Goal: Transaction & Acquisition: Purchase product/service

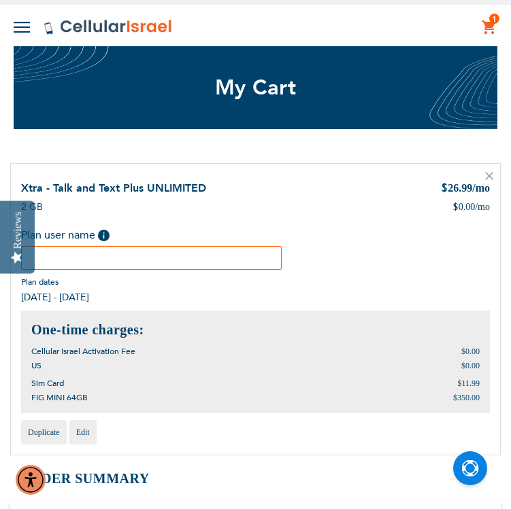
type input "Y"
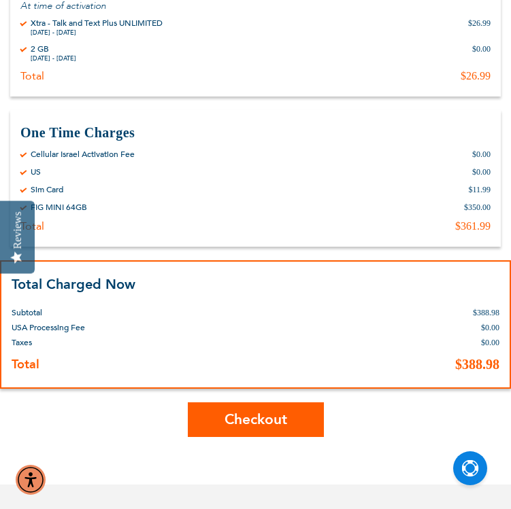
scroll to position [544, 0]
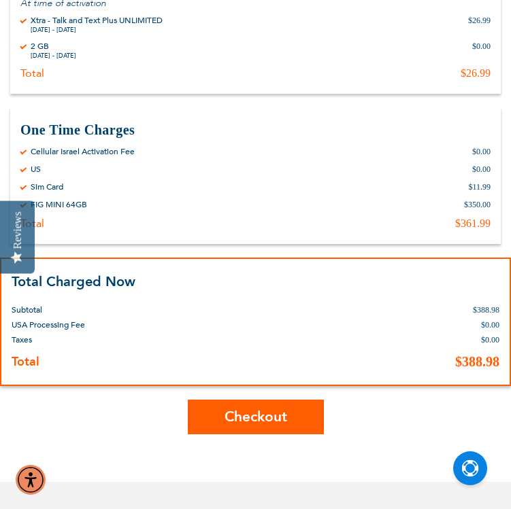
type input "Toby Kohn"
click at [256, 426] on button "Checkout" at bounding box center [256, 417] width 136 height 35
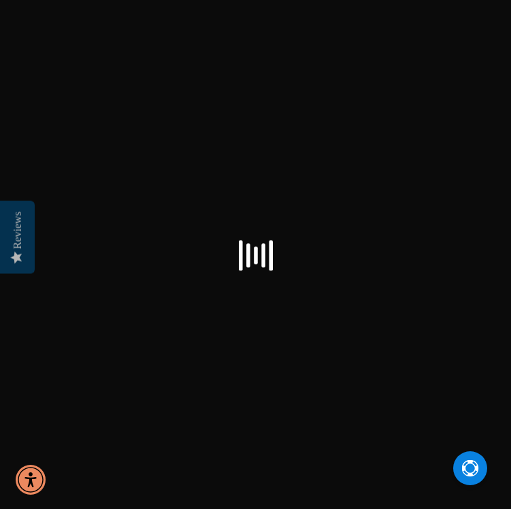
select select "US"
checkbox input "true"
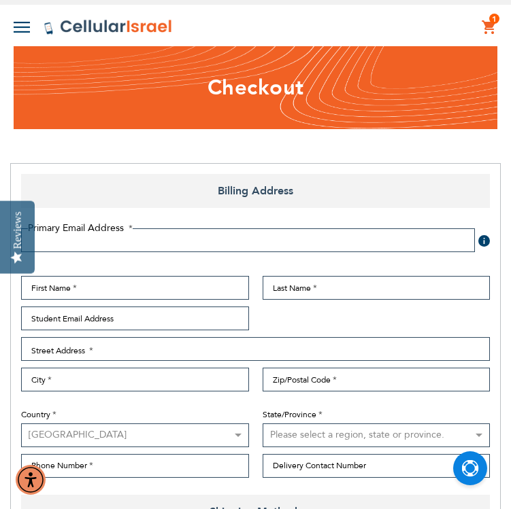
click at [377, 174] on span "Billing Address" at bounding box center [255, 191] width 469 height 34
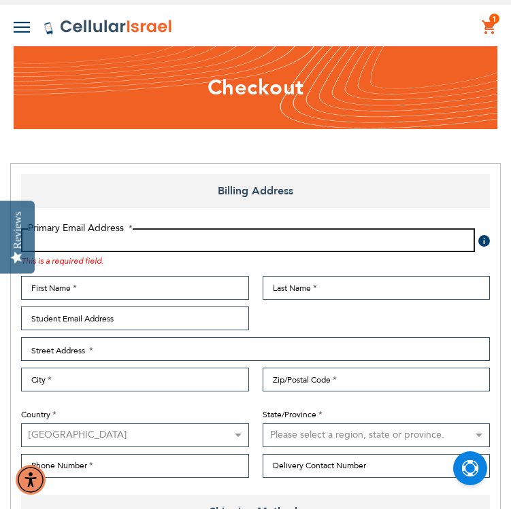
radio input "false"
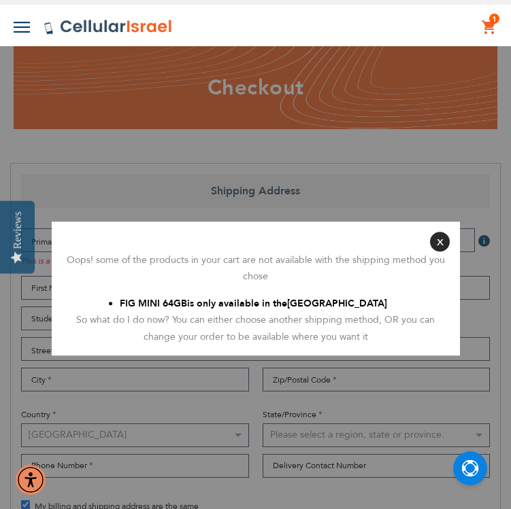
click at [335, 316] on div "So what do I do now? You can either choose another shipping method, OR you can …" at bounding box center [256, 328] width 388 height 33
click at [438, 242] on button "Close" at bounding box center [440, 242] width 20 height 20
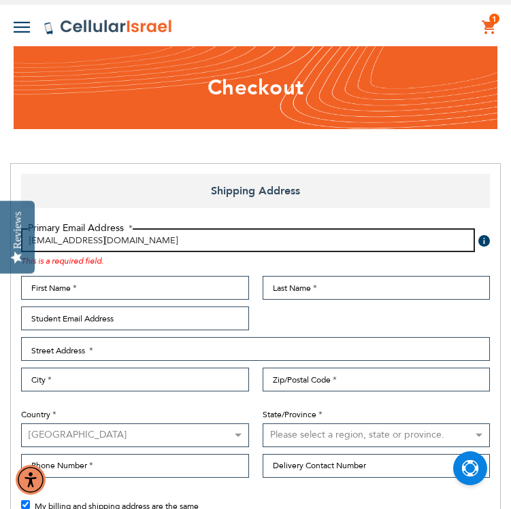
type input "[EMAIL_ADDRESS][DOMAIN_NAME]"
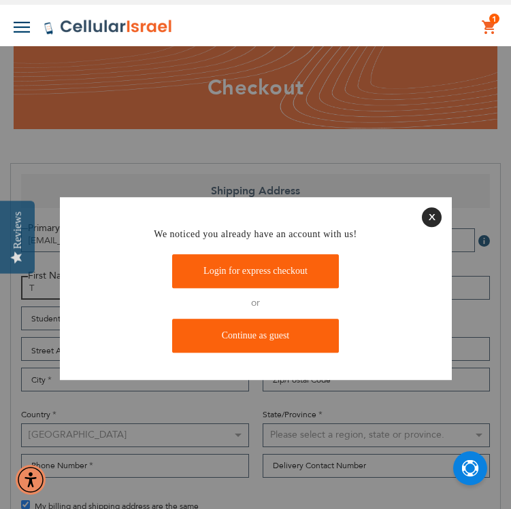
type input "T"
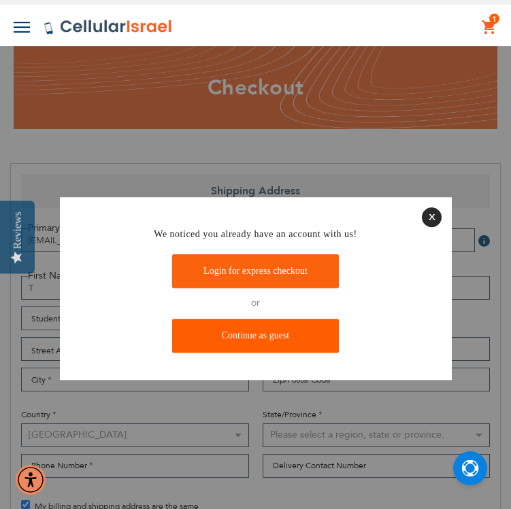
click at [279, 338] on link "Continue as guest" at bounding box center [255, 336] width 167 height 34
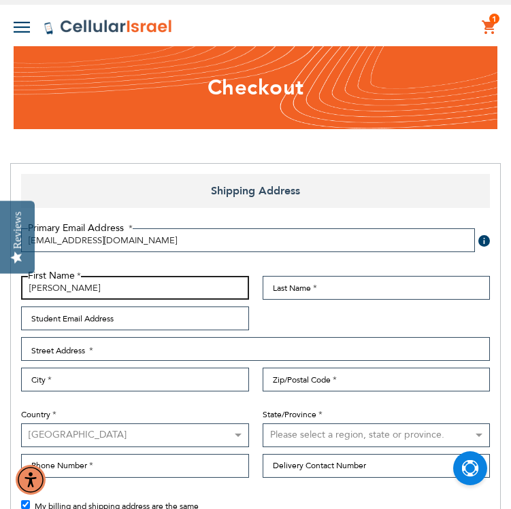
type input "[PERSON_NAME]"
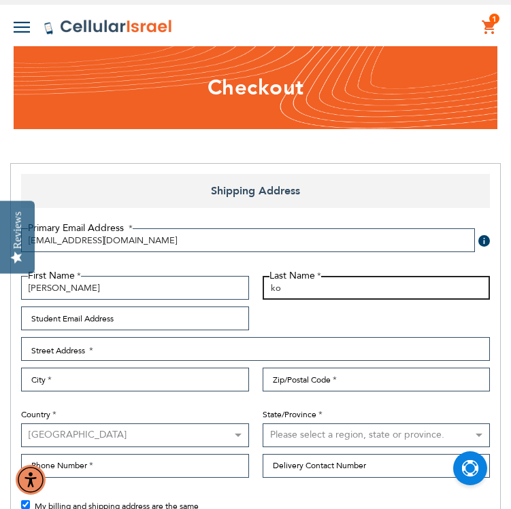
type input "k"
type input "[PERSON_NAME]"
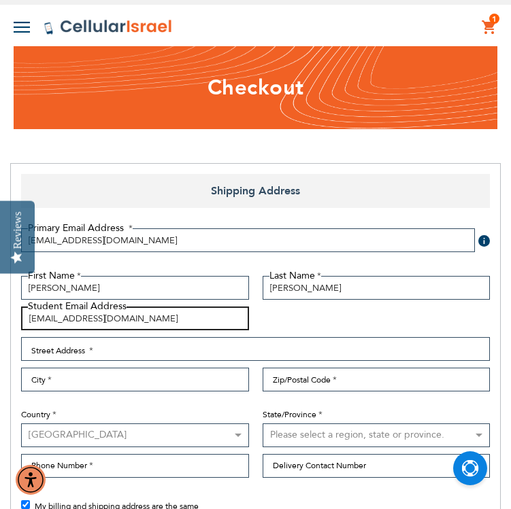
type input "[EMAIL_ADDRESS][DOMAIN_NAME]"
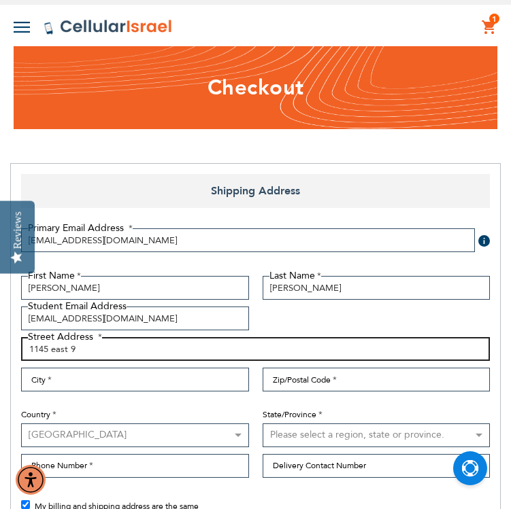
type input "1145 east 9"
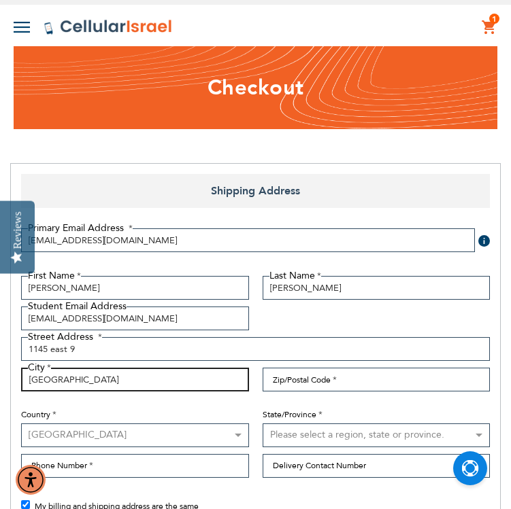
type input "[GEOGRAPHIC_DATA]"
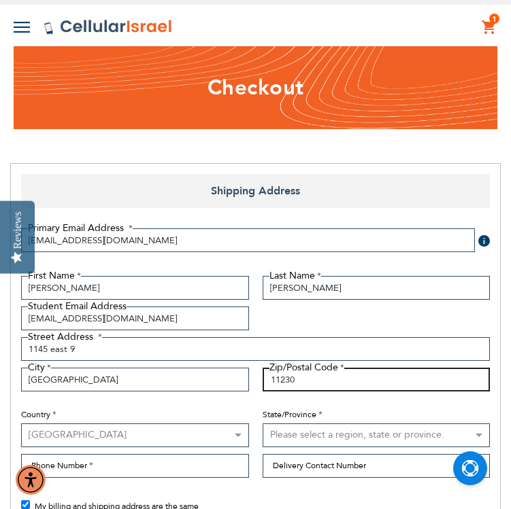
type input "11230"
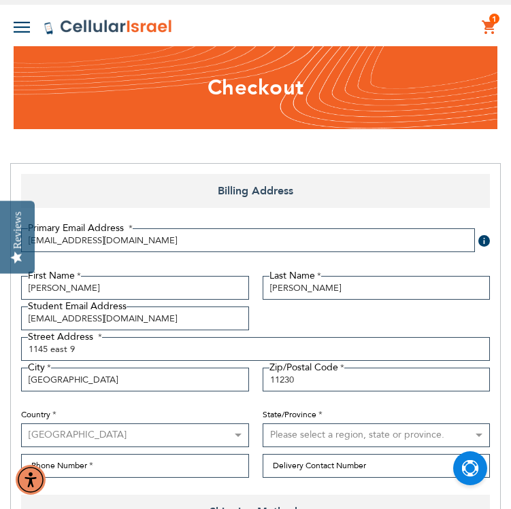
click at [268, 421] on div "State/Province Please select a region, state or province. [US_STATE] [US_STATE]…" at bounding box center [376, 423] width 241 height 49
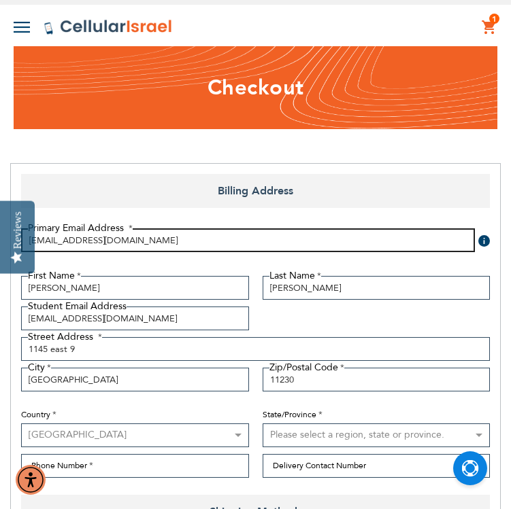
radio input "false"
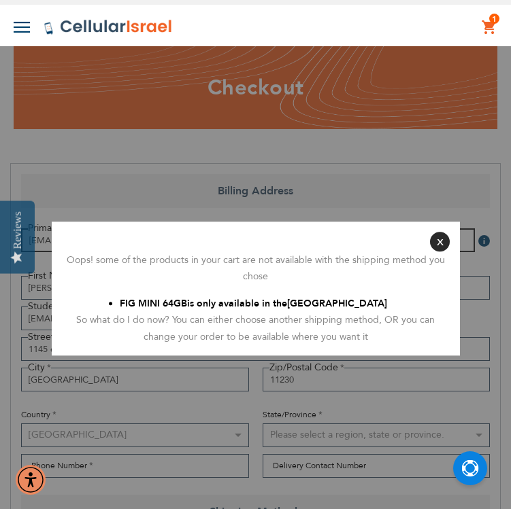
radio input "false"
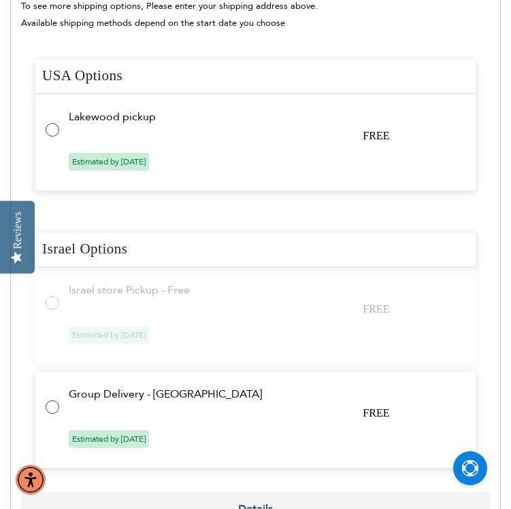
scroll to position [583, 0]
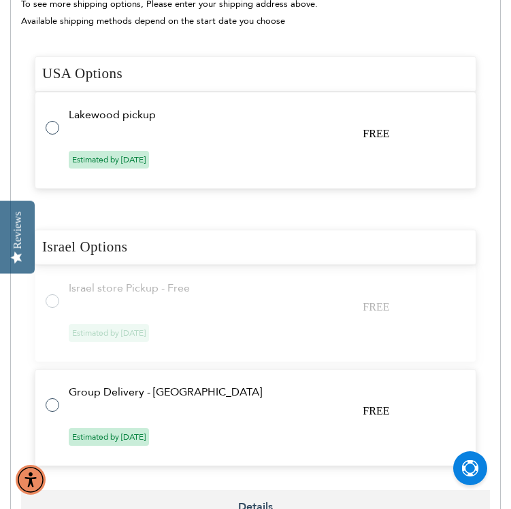
click at [322, 297] on tr "Israel store Pickup - Free FREE Estimated by [DATE]" at bounding box center [255, 313] width 441 height 97
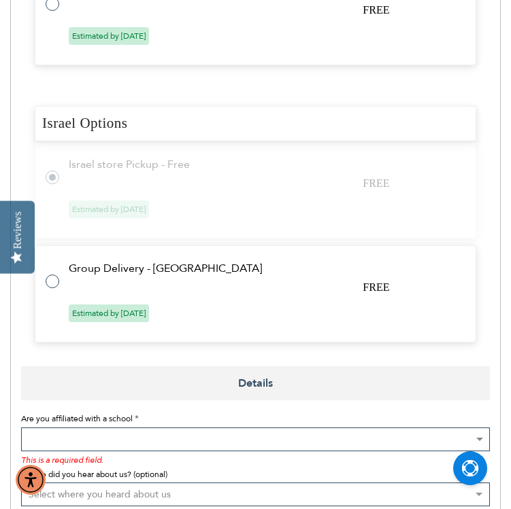
scroll to position [678, 0]
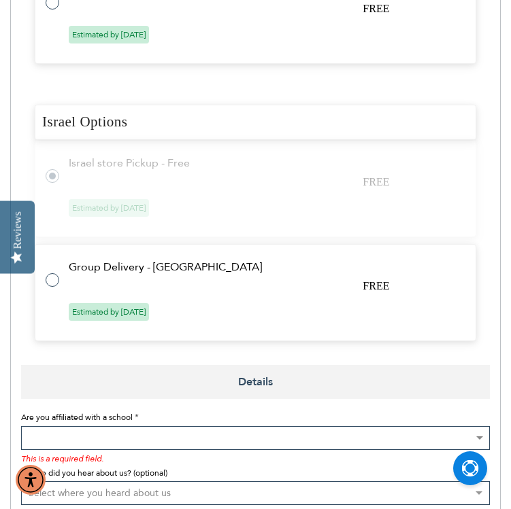
radio input "false"
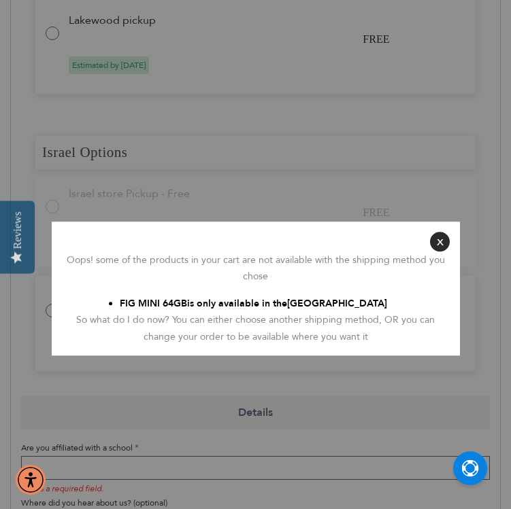
click at [439, 240] on button "Close" at bounding box center [440, 242] width 20 height 20
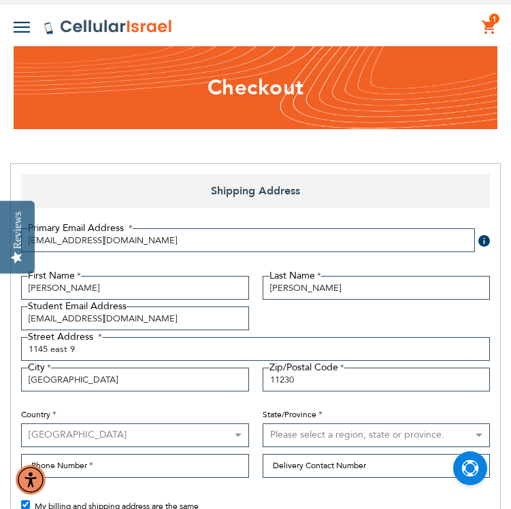
scroll to position [0, 0]
